Goal: Information Seeking & Learning: Find specific fact

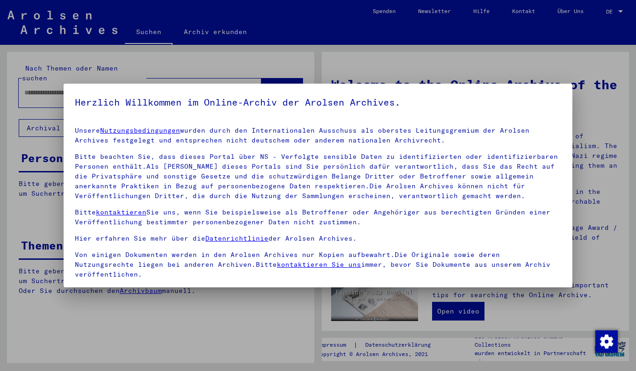
scroll to position [67, 0]
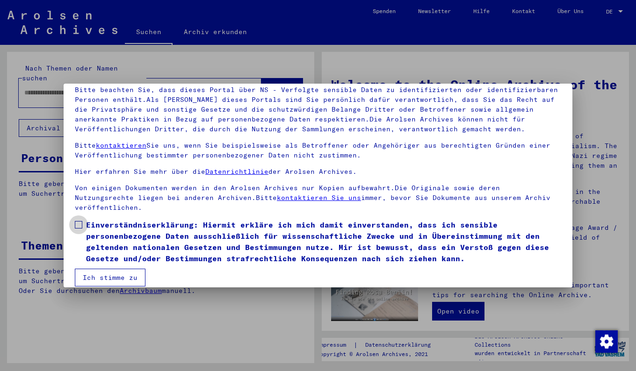
click at [80, 221] on span at bounding box center [78, 224] width 7 height 7
click at [108, 274] on button "Ich stimme zu" at bounding box center [110, 278] width 71 height 18
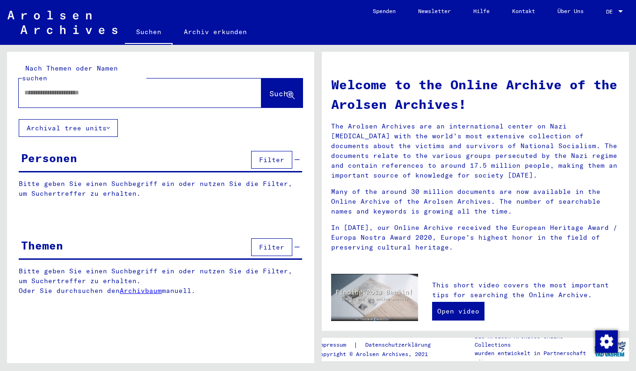
click at [53, 88] on input "text" at bounding box center [128, 93] width 209 height 10
type input "**********"
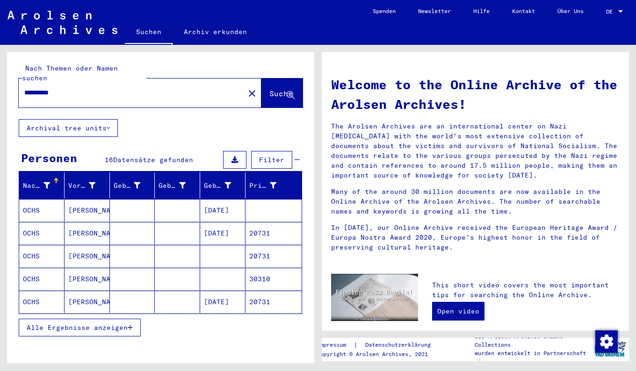
click at [97, 324] on span "Alle Ergebnisse anzeigen" at bounding box center [77, 328] width 101 height 8
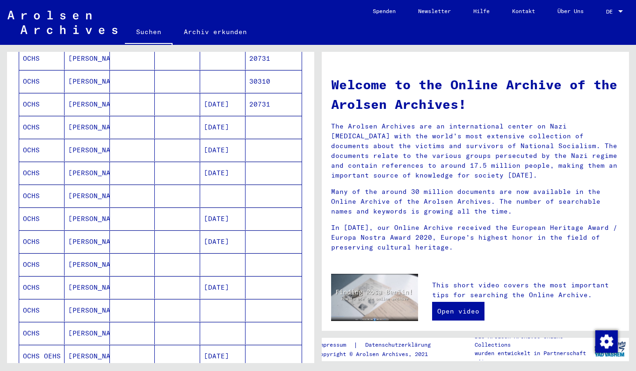
scroll to position [272, 0]
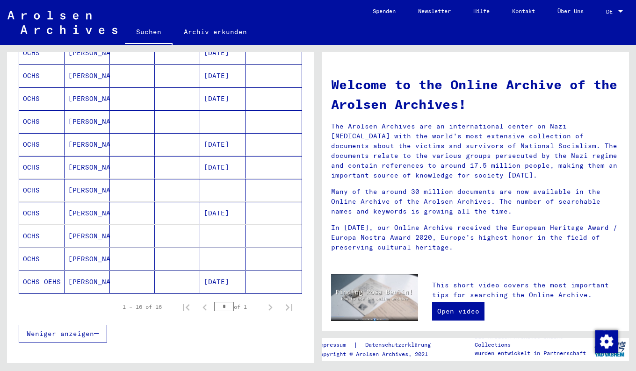
click at [33, 136] on mat-cell "OCHS" at bounding box center [41, 144] width 45 height 22
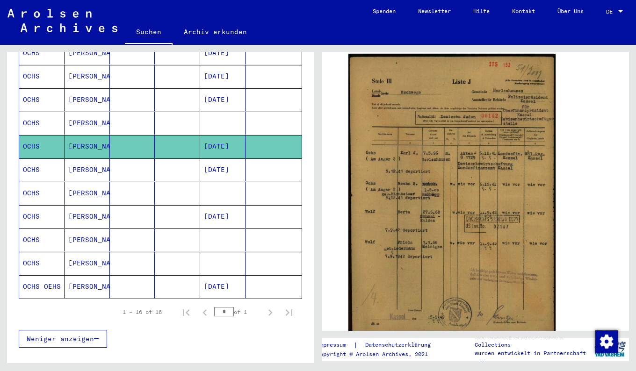
scroll to position [178, 0]
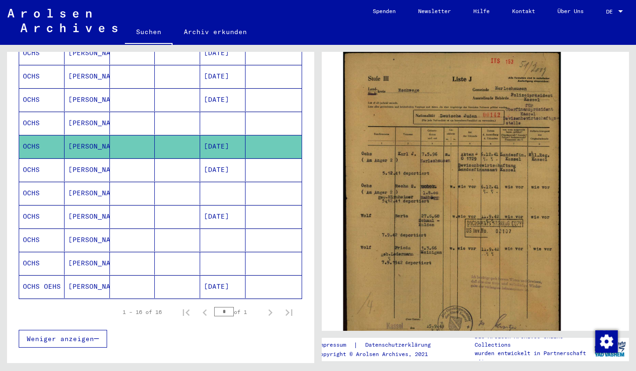
click at [474, 201] on img at bounding box center [452, 198] width 218 height 296
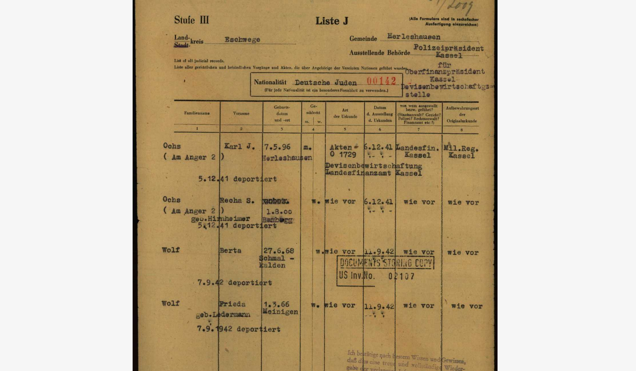
drag, startPoint x: 327, startPoint y: 92, endPoint x: 324, endPoint y: 115, distance: 23.2
click at [324, 115] on img at bounding box center [318, 162] width 509 height 278
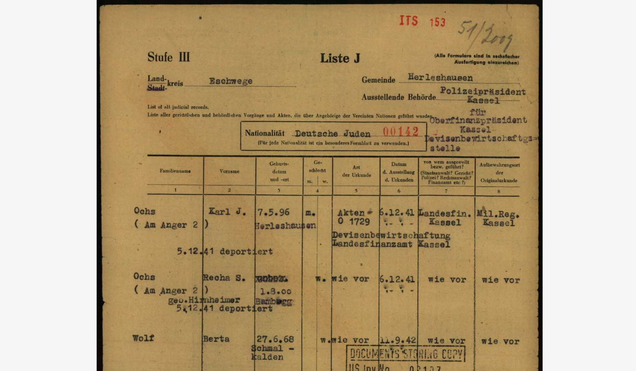
click at [453, 119] on img at bounding box center [318, 162] width 509 height 278
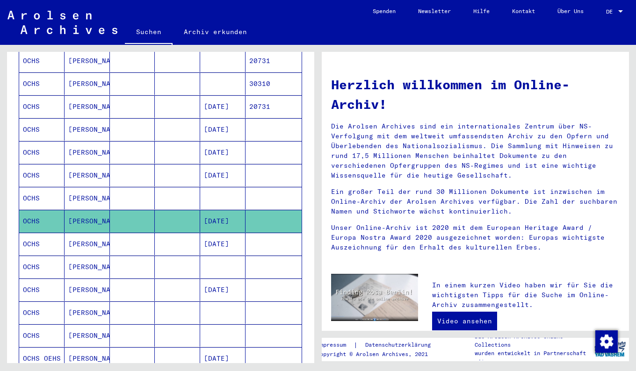
scroll to position [204, 0]
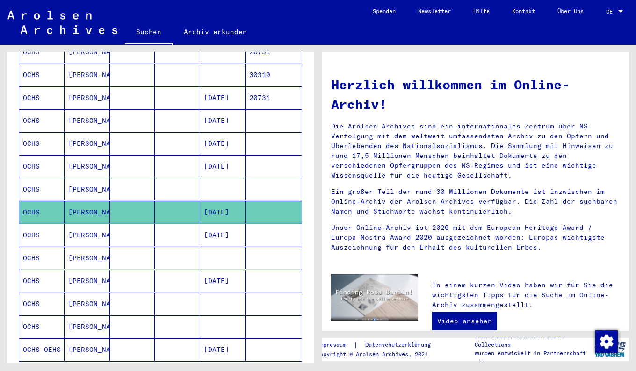
click at [44, 182] on mat-cell "OCHS" at bounding box center [41, 189] width 45 height 22
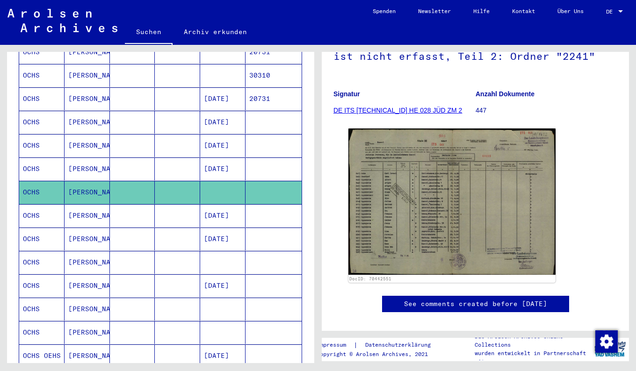
scroll to position [111, 0]
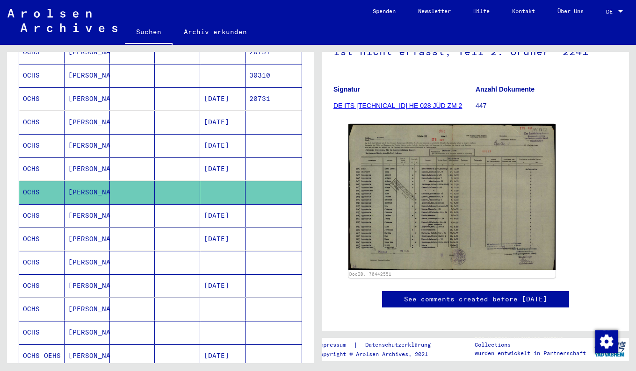
click at [34, 253] on mat-cell "OCHS" at bounding box center [41, 262] width 45 height 23
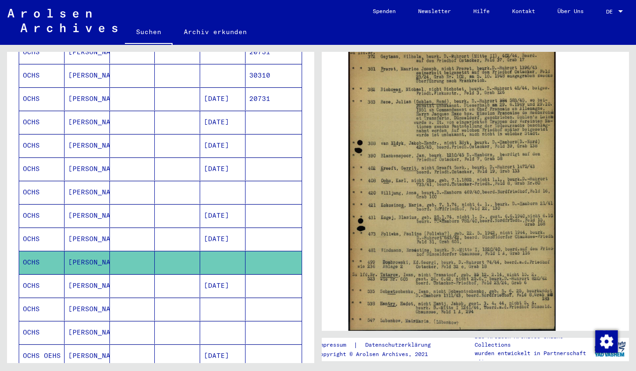
scroll to position [181, 0]
click at [88, 300] on mat-cell "[PERSON_NAME]" at bounding box center [87, 309] width 45 height 23
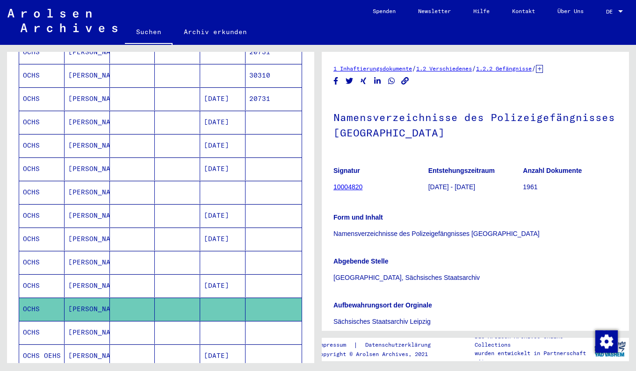
click at [93, 321] on mat-cell "[PERSON_NAME]" at bounding box center [87, 332] width 45 height 23
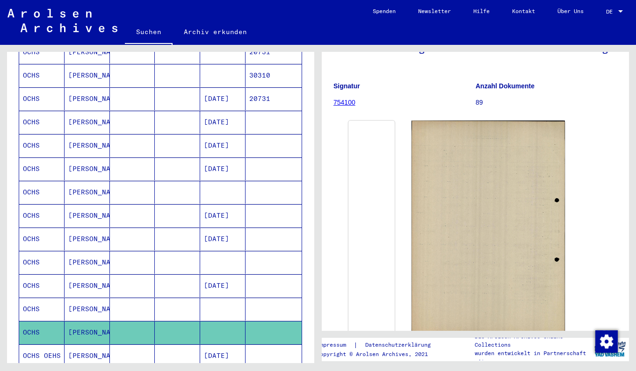
scroll to position [95, 0]
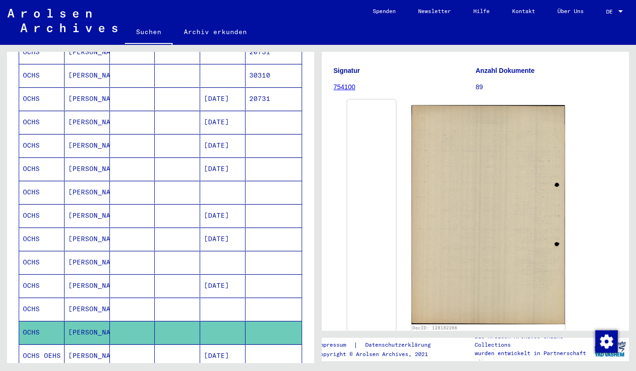
click at [389, 100] on img at bounding box center [372, 100] width 49 height 0
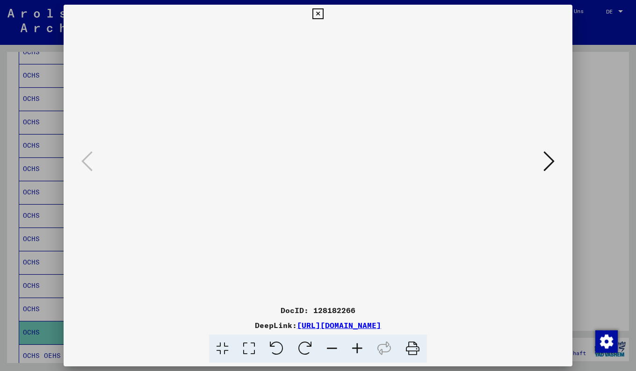
click at [317, 15] on icon at bounding box center [318, 13] width 11 height 11
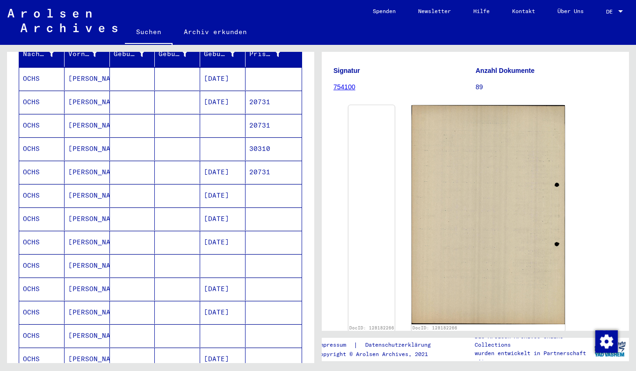
scroll to position [85, 0]
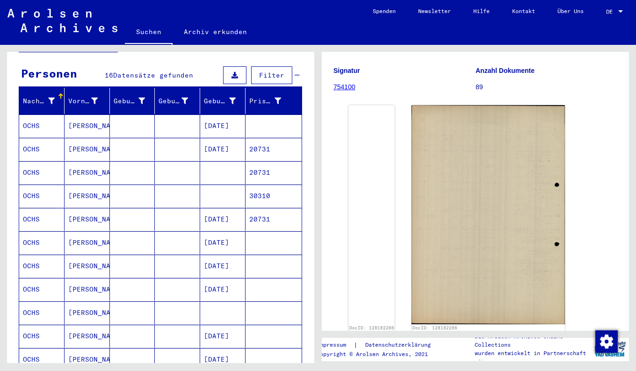
click at [73, 161] on mat-cell "[PERSON_NAME]" at bounding box center [87, 172] width 45 height 23
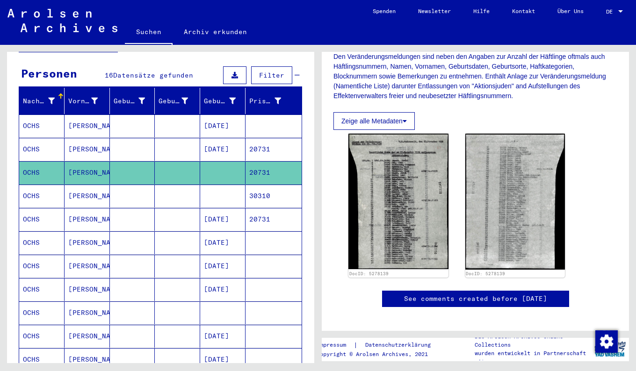
scroll to position [179, 0]
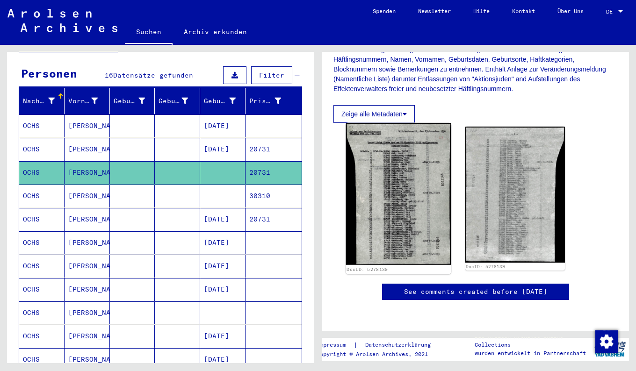
click at [384, 222] on img at bounding box center [398, 195] width 105 height 142
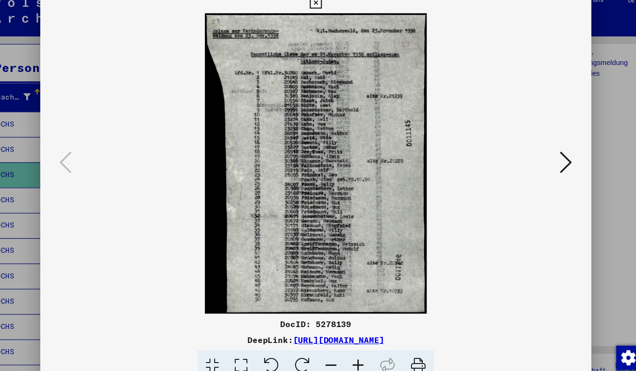
click at [546, 162] on icon at bounding box center [549, 161] width 11 height 22
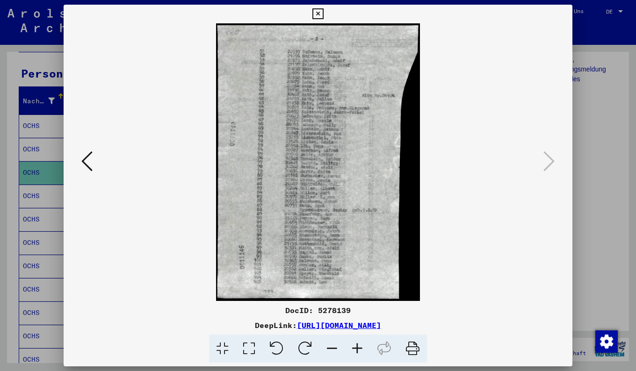
click at [319, 12] on icon at bounding box center [318, 13] width 11 height 11
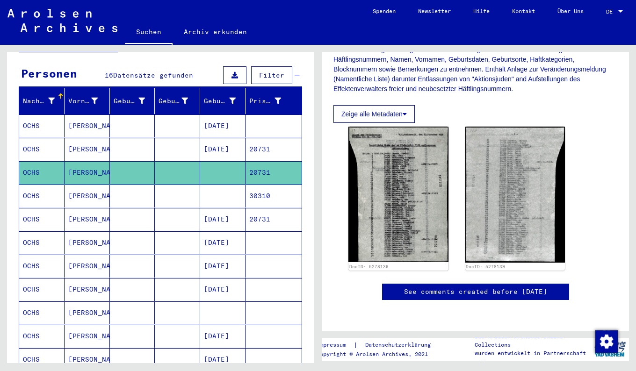
click at [51, 188] on mat-cell "OCHS" at bounding box center [41, 196] width 45 height 23
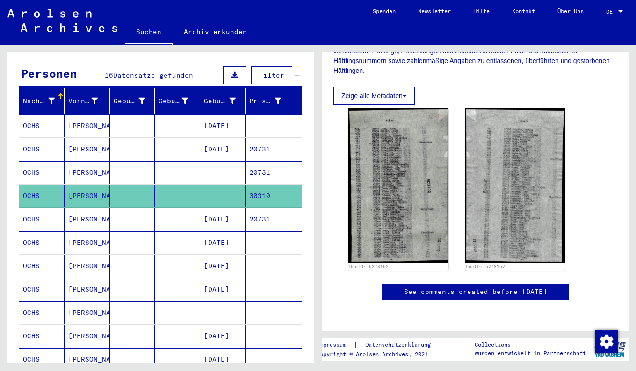
scroll to position [242, 0]
click at [44, 140] on mat-cell "OCHS" at bounding box center [41, 149] width 45 height 23
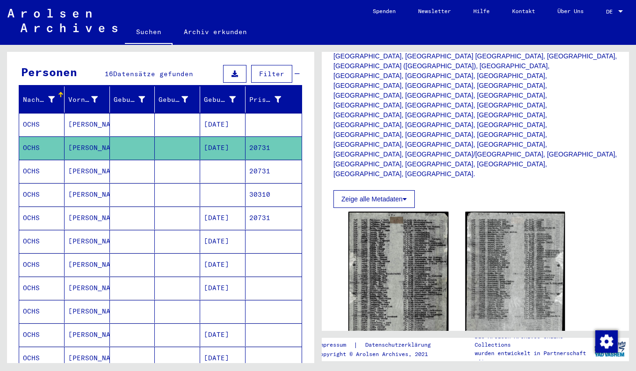
scroll to position [85, 0]
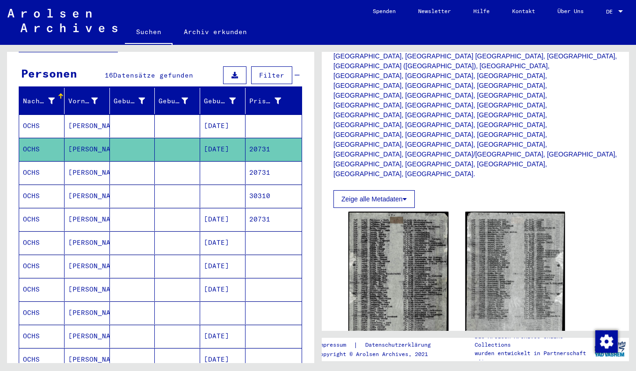
click at [54, 116] on mat-cell "OCHS" at bounding box center [41, 126] width 45 height 23
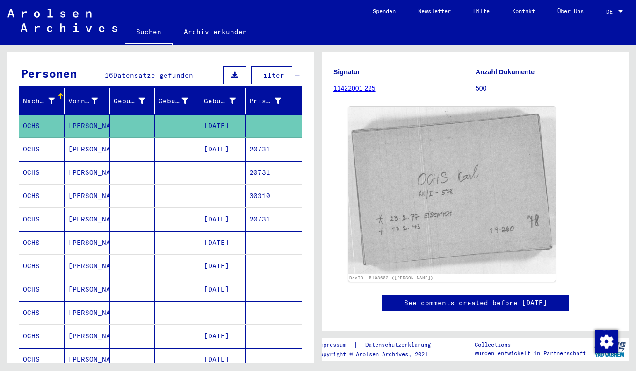
scroll to position [80, 0]
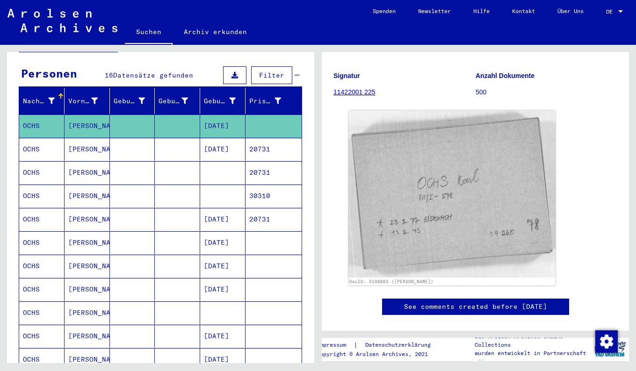
click at [41, 213] on mat-cell "OCHS" at bounding box center [41, 219] width 45 height 23
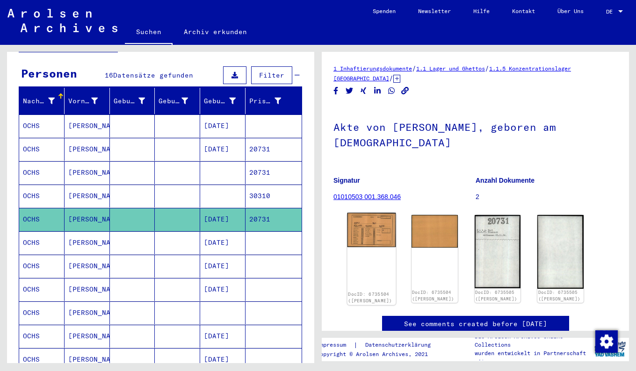
click at [376, 222] on img at bounding box center [372, 230] width 49 height 34
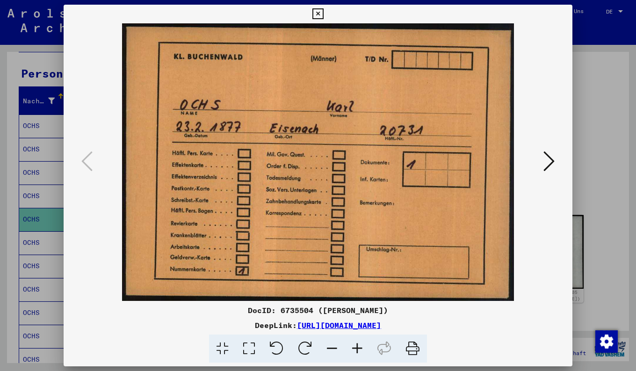
click at [543, 167] on button at bounding box center [549, 162] width 17 height 27
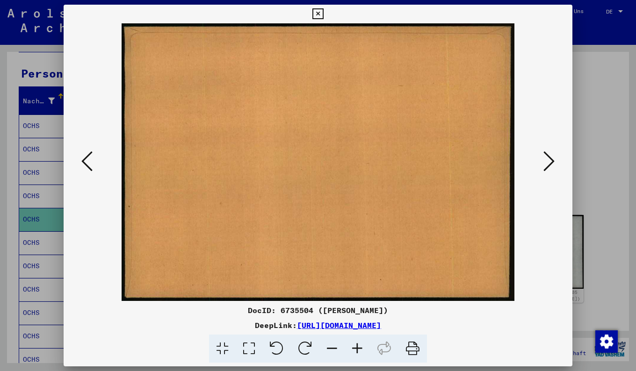
click at [543, 167] on button at bounding box center [549, 162] width 17 height 27
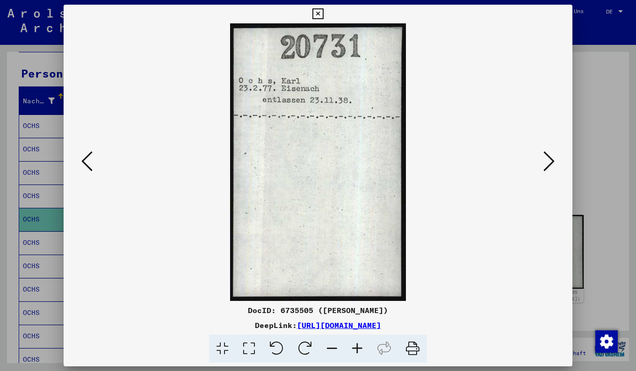
click at [543, 167] on button at bounding box center [549, 162] width 17 height 27
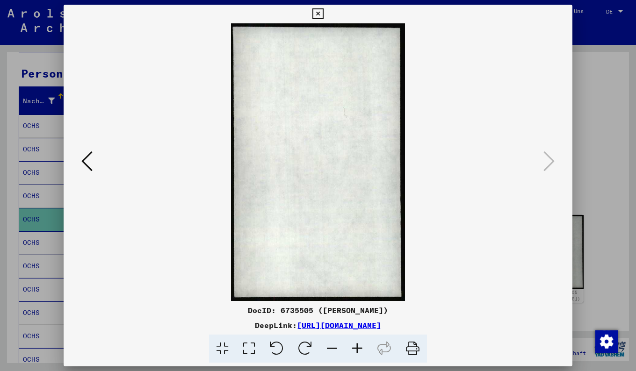
click at [318, 12] on icon at bounding box center [318, 13] width 11 height 11
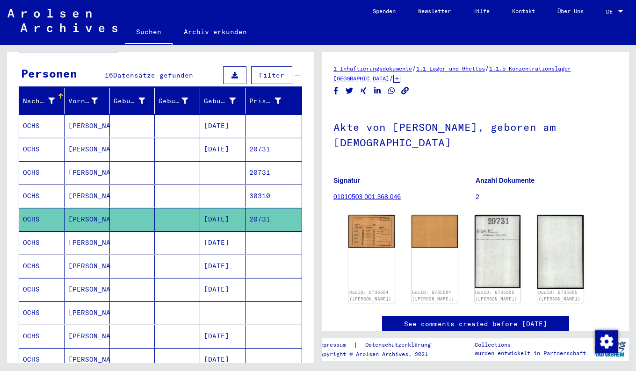
click at [82, 235] on mat-cell "[PERSON_NAME]" at bounding box center [87, 243] width 45 height 23
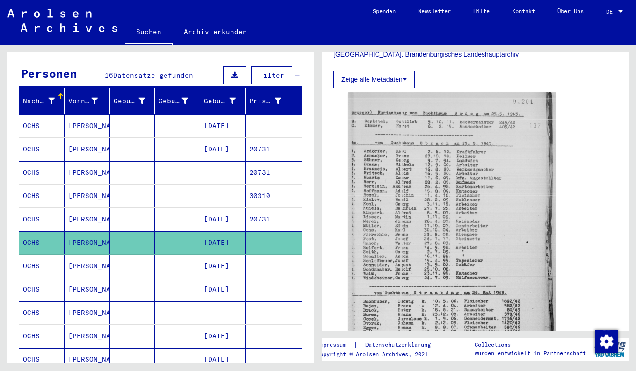
scroll to position [267, 0]
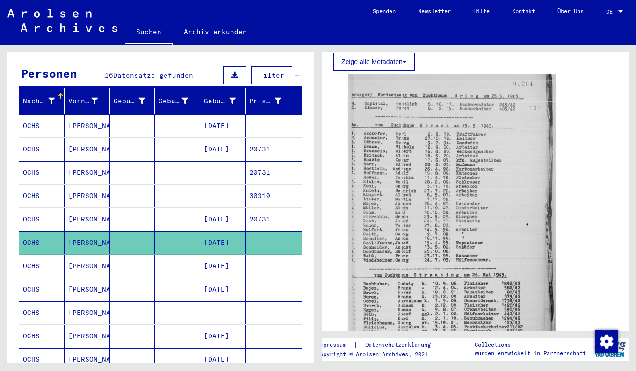
click at [53, 259] on mat-cell "OCHS" at bounding box center [41, 266] width 45 height 23
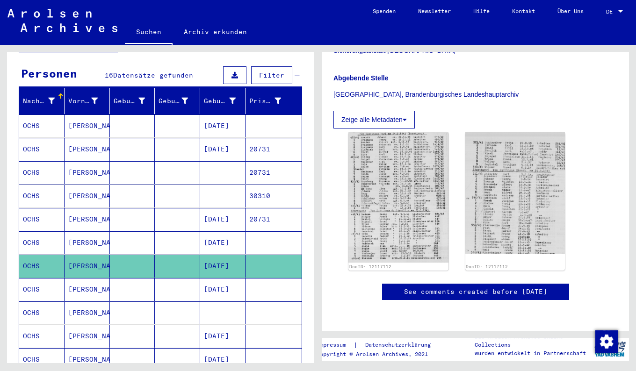
scroll to position [240, 0]
click at [111, 286] on mat-cell at bounding box center [132, 289] width 45 height 23
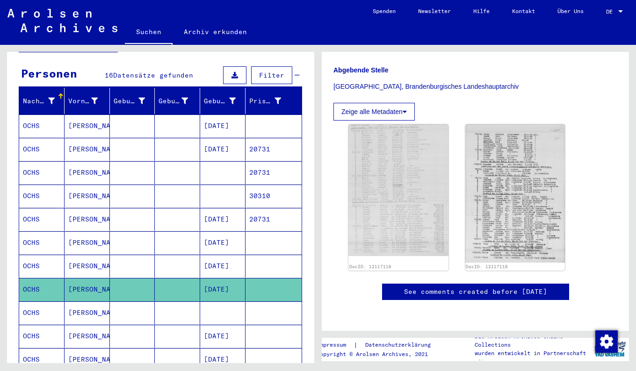
scroll to position [239, 0]
click at [517, 204] on img at bounding box center [515, 194] width 105 height 146
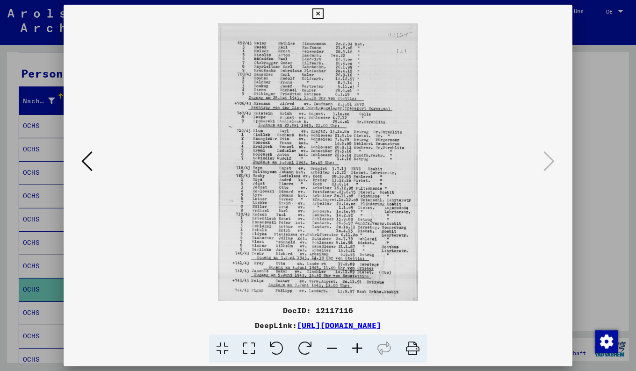
click at [90, 158] on icon at bounding box center [86, 161] width 11 height 22
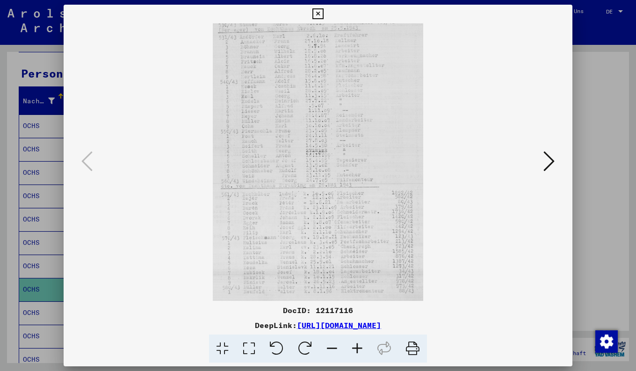
click at [315, 12] on icon at bounding box center [318, 13] width 11 height 11
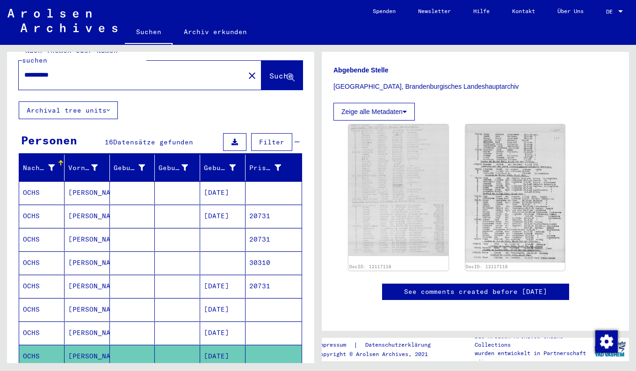
scroll to position [0, 0]
